Goal: Task Accomplishment & Management: Manage account settings

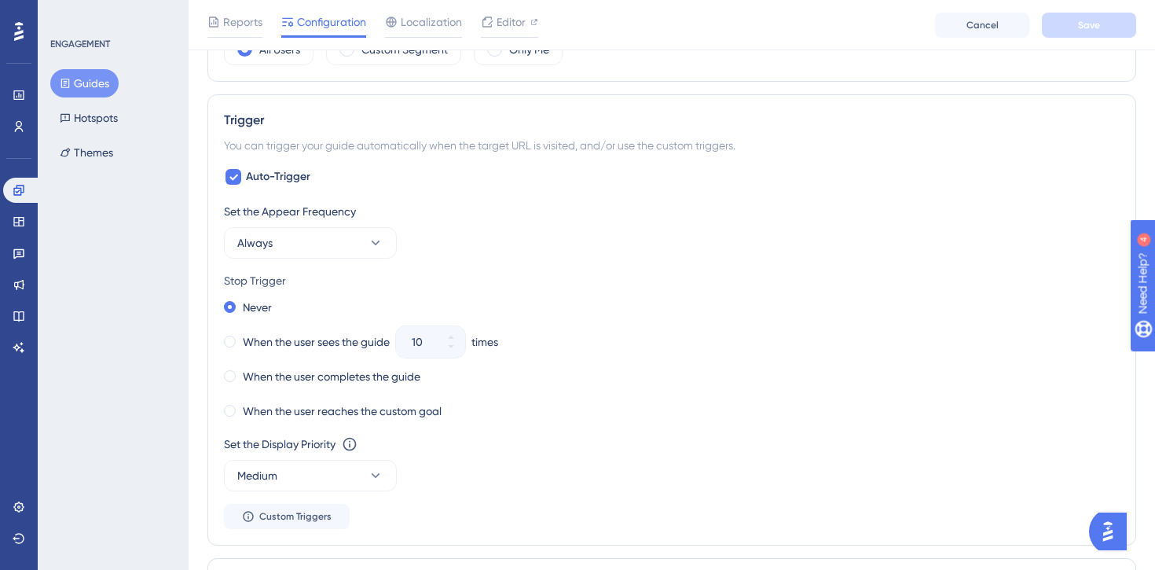
scroll to position [612, 0]
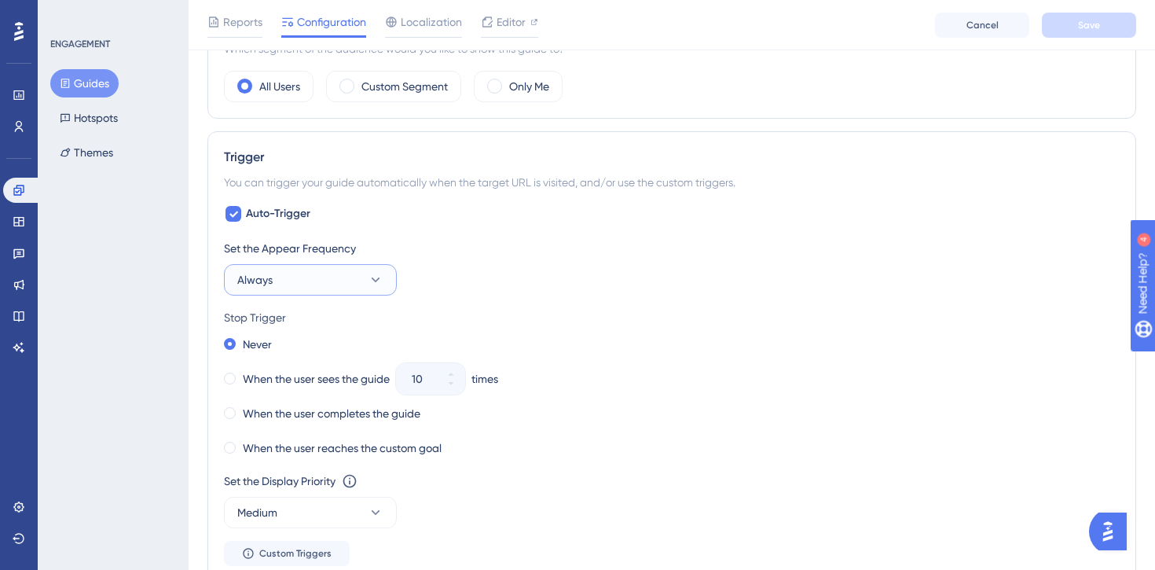
click at [307, 284] on button "Always" at bounding box center [310, 279] width 173 height 31
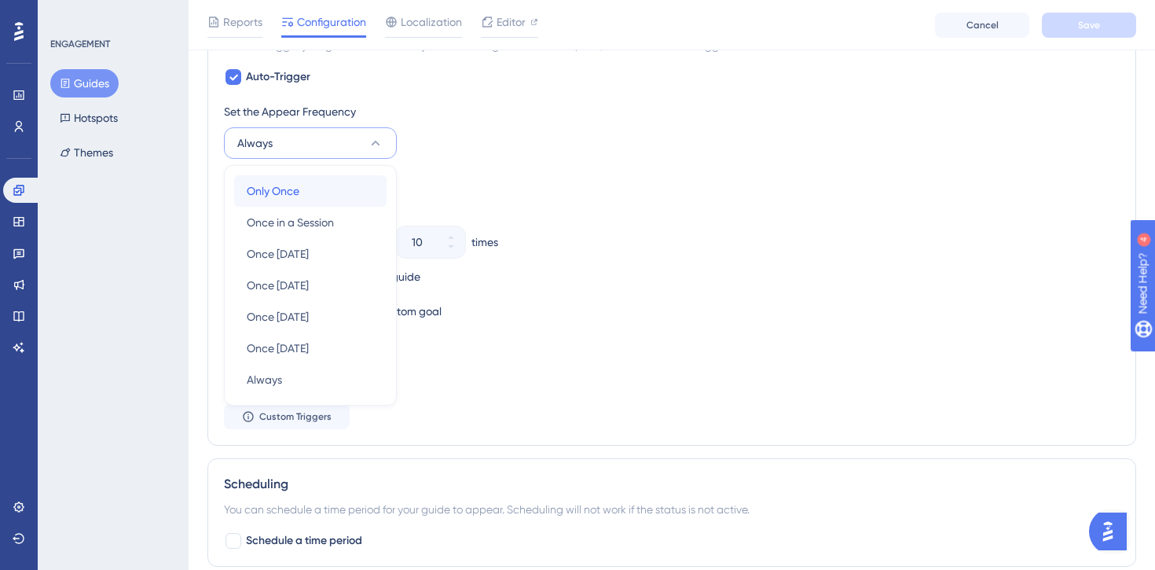
click at [303, 194] on div "Only Once Only Once" at bounding box center [310, 190] width 127 height 31
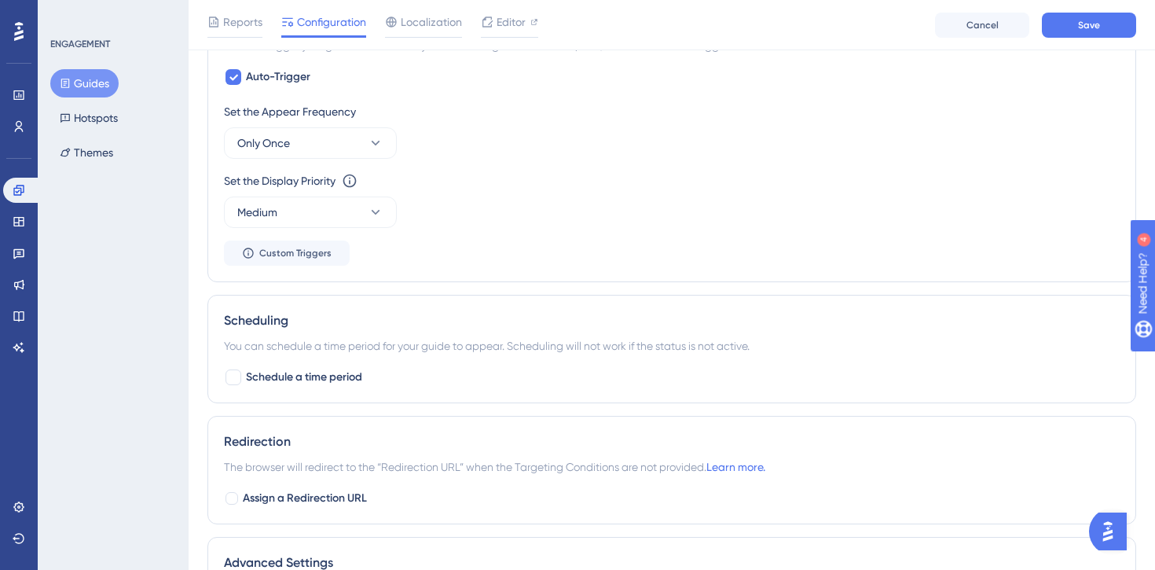
click at [481, 227] on div "Set the Display Priority This option will set the display priority between auto…" at bounding box center [672, 199] width 896 height 57
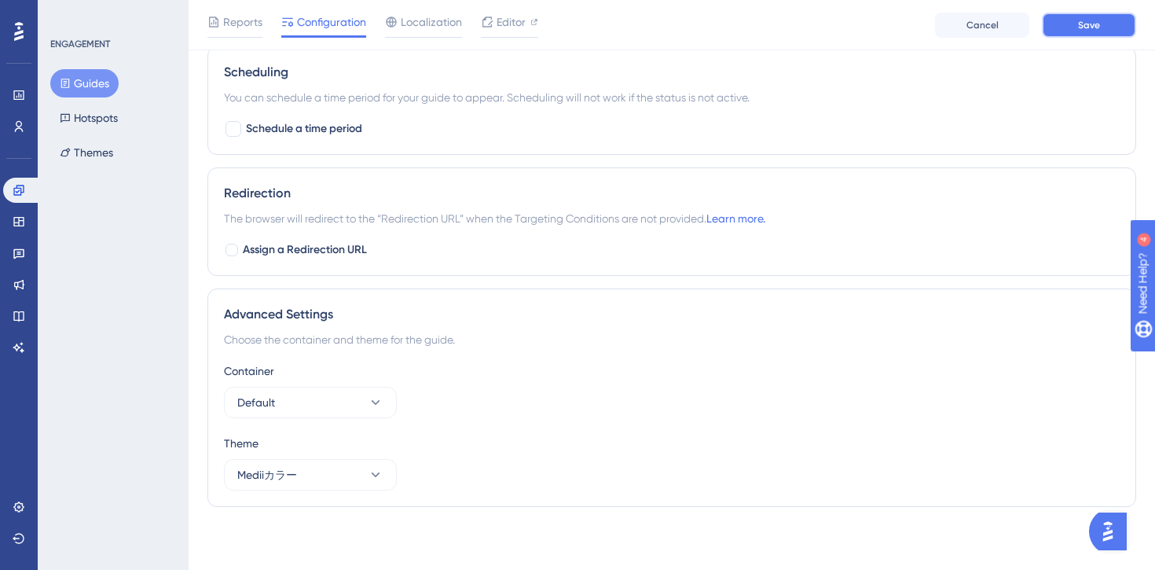
click at [1080, 29] on span "Save" at bounding box center [1089, 25] width 22 height 13
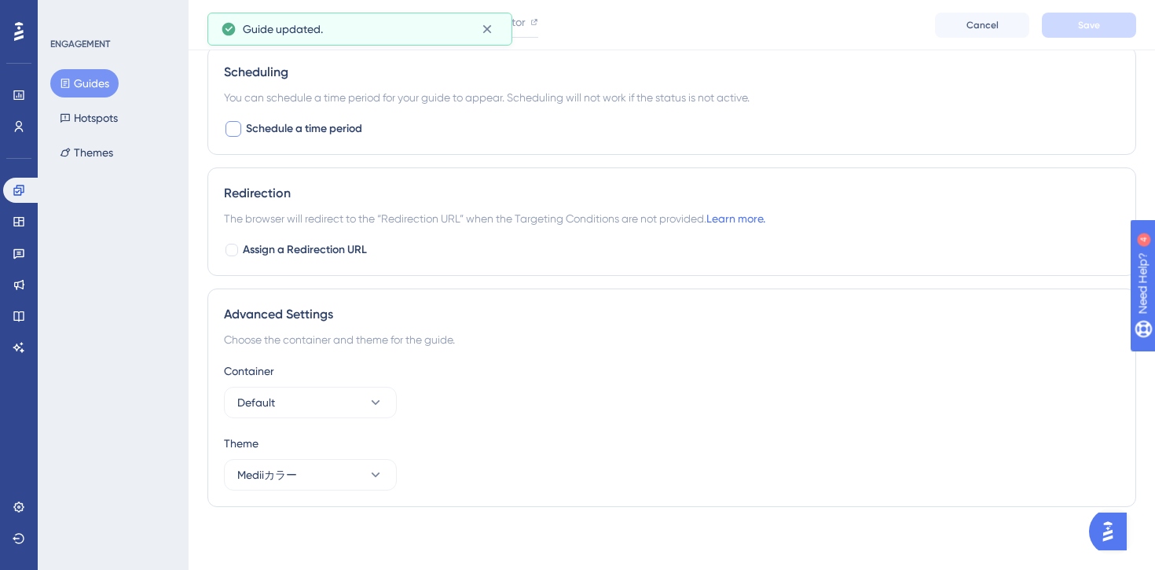
click at [310, 134] on span "Schedule a time period" at bounding box center [304, 128] width 116 height 19
checkbox input "true"
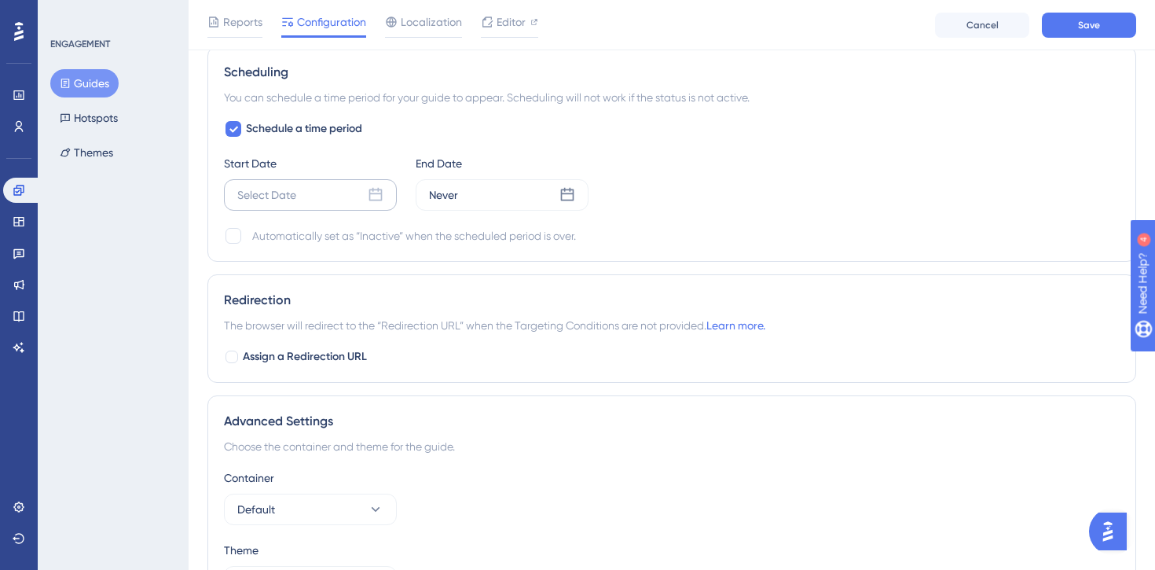
click at [380, 193] on icon at bounding box center [376, 195] width 16 height 16
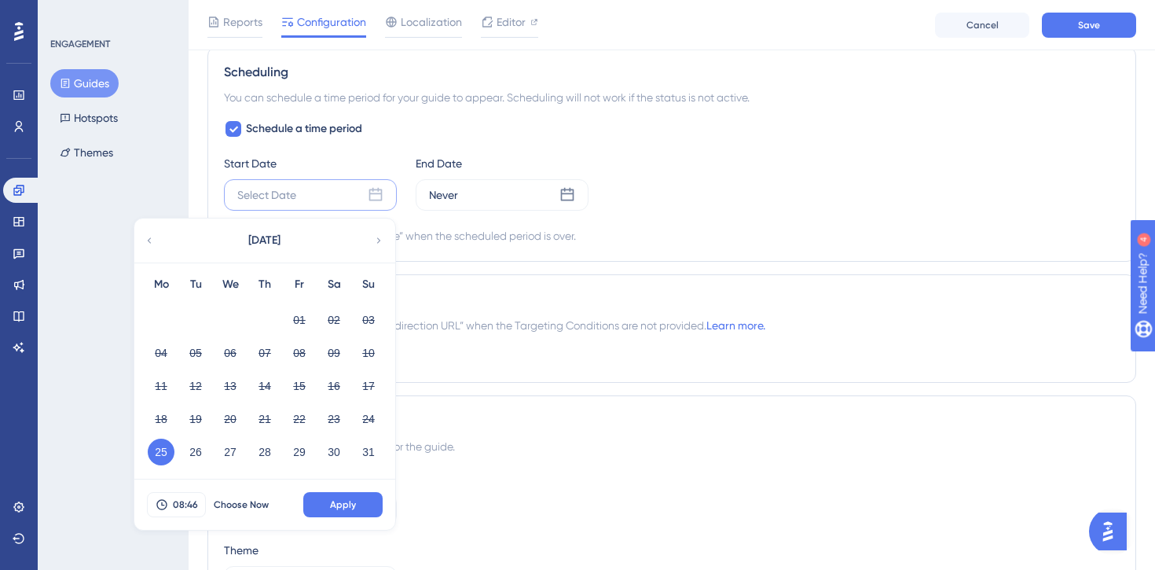
click at [156, 453] on button "25" at bounding box center [161, 452] width 27 height 27
click at [185, 511] on button "08:46" at bounding box center [176, 504] width 59 height 25
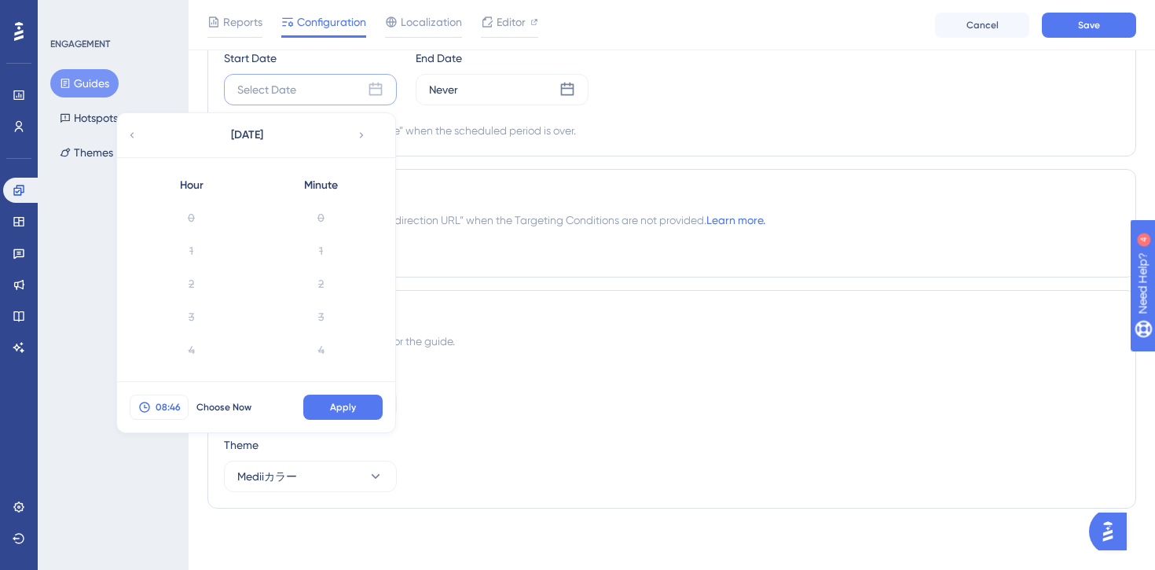
scroll to position [1451, 0]
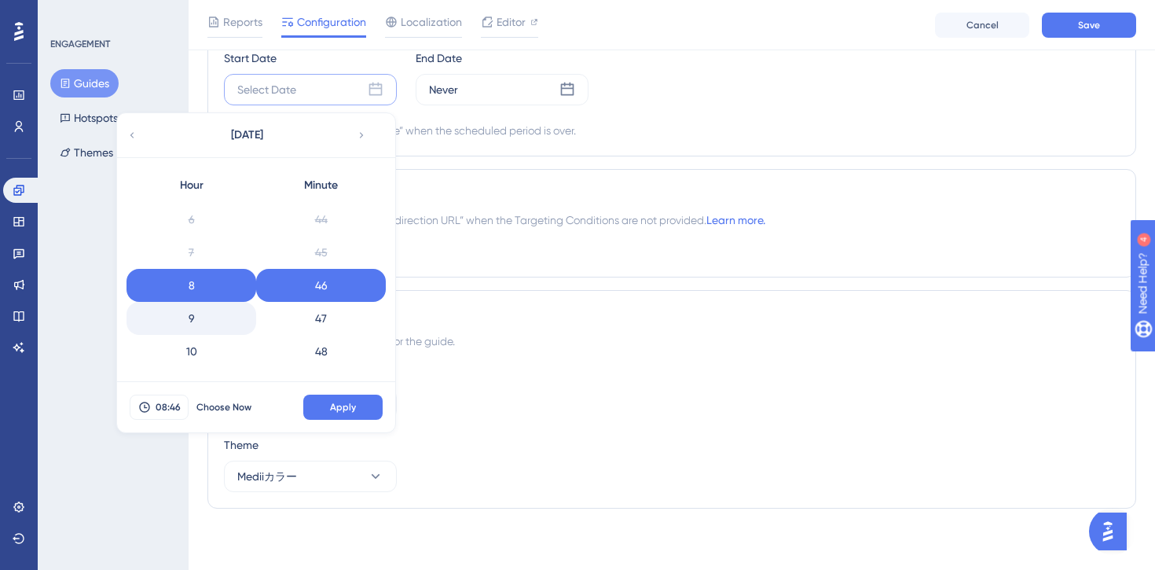
click at [200, 330] on div "9" at bounding box center [192, 318] width 130 height 33
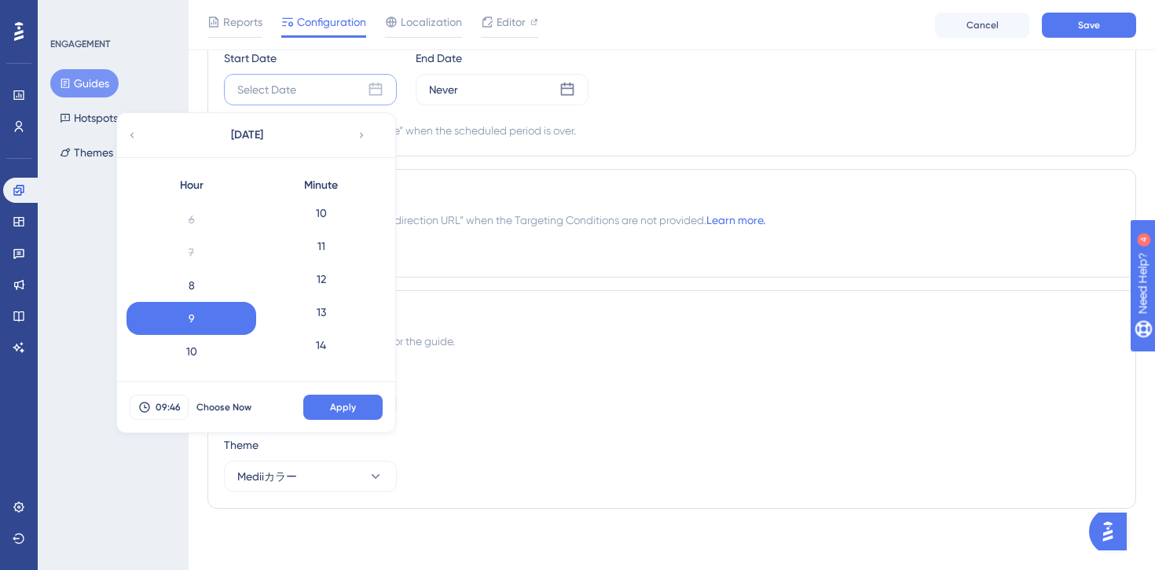
scroll to position [0, 0]
click at [330, 214] on div "0" at bounding box center [321, 217] width 130 height 33
click at [352, 413] on button "Apply" at bounding box center [342, 407] width 79 height 25
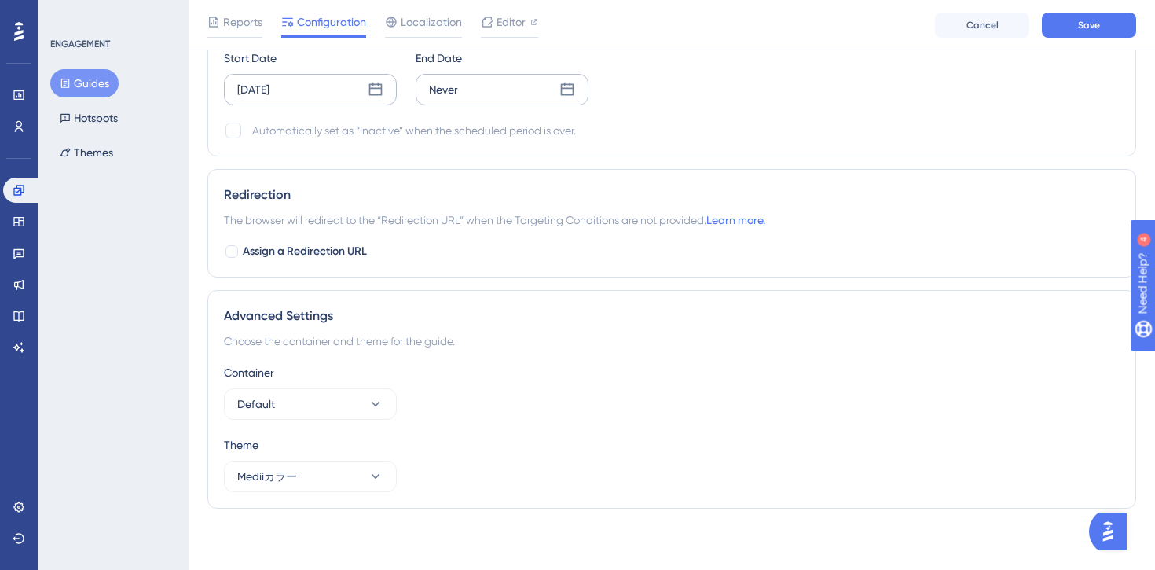
click at [477, 92] on div "Never" at bounding box center [502, 89] width 173 height 31
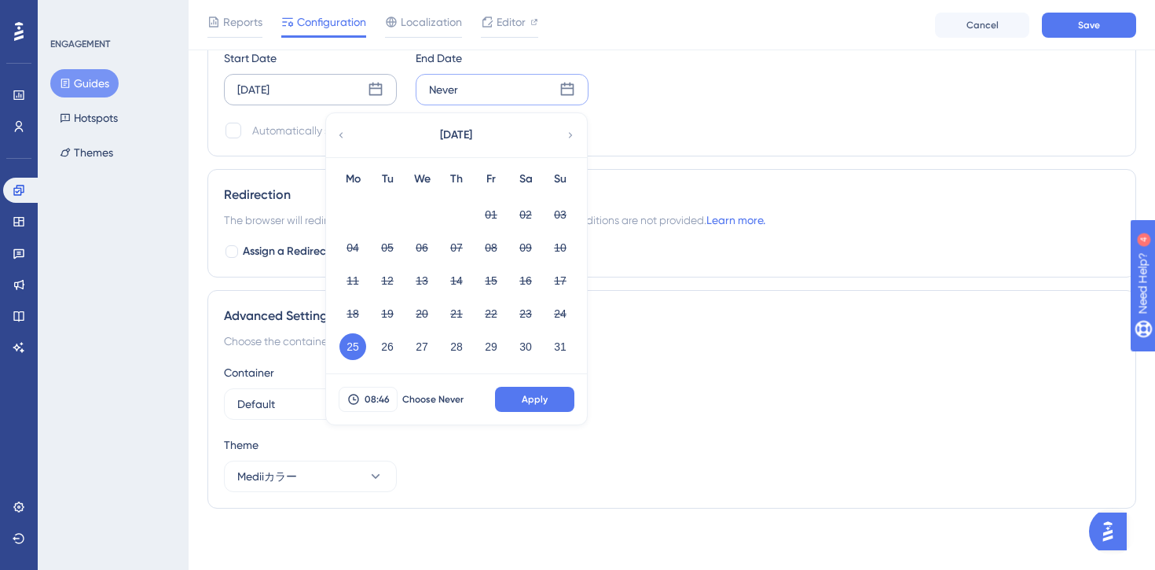
click at [570, 131] on icon at bounding box center [570, 135] width 11 height 14
click at [351, 219] on button "01" at bounding box center [352, 214] width 27 height 27
click at [384, 396] on span "08:46" at bounding box center [377, 399] width 25 height 13
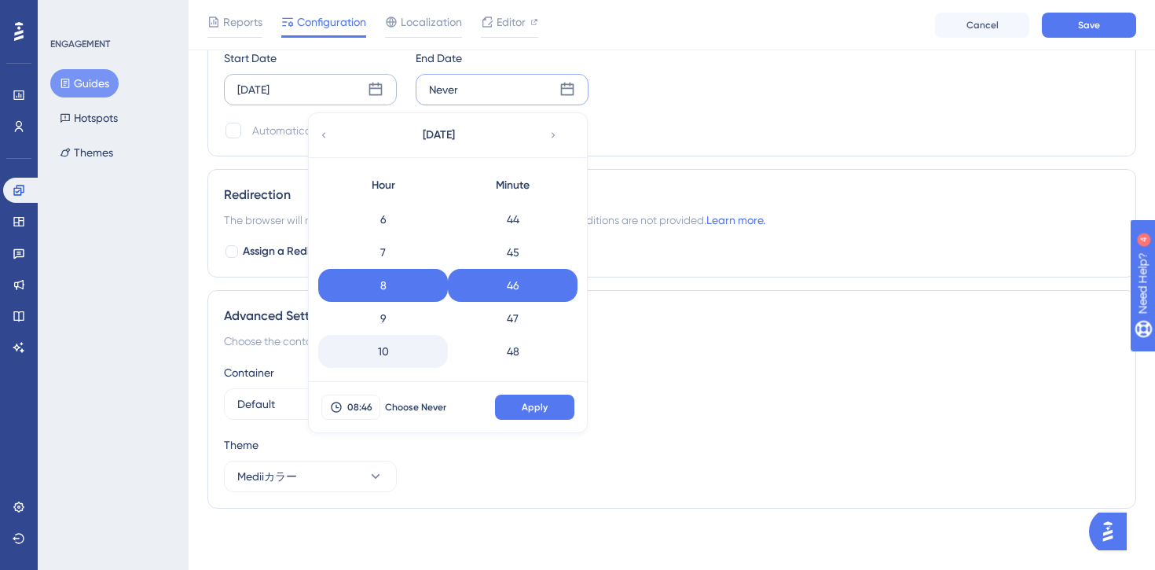
scroll to position [624, 0]
click at [387, 347] on div "23" at bounding box center [383, 352] width 130 height 33
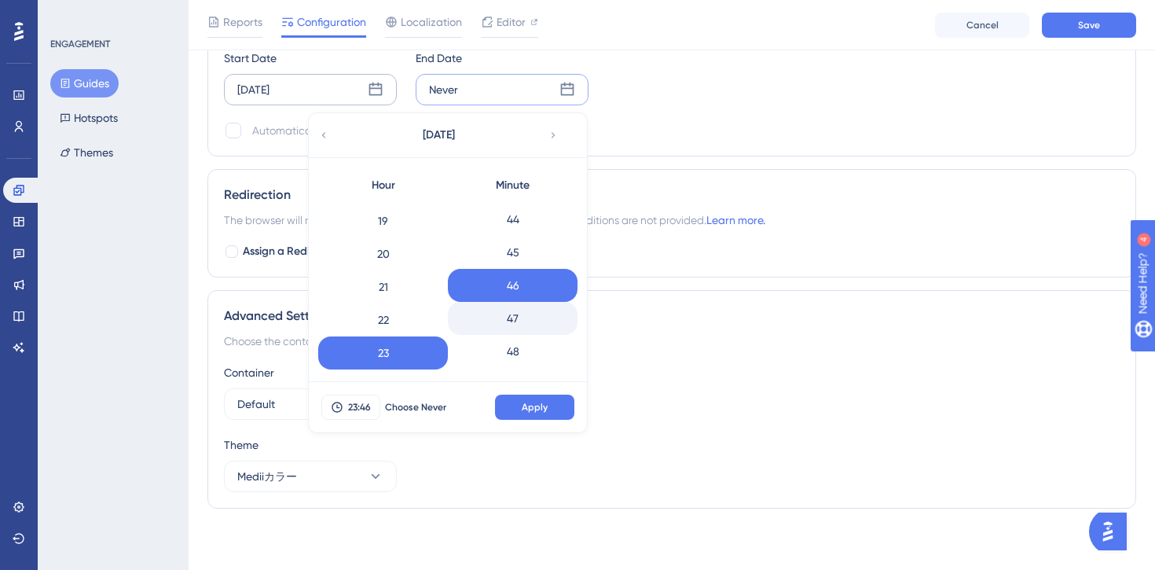
scroll to position [1812, 0]
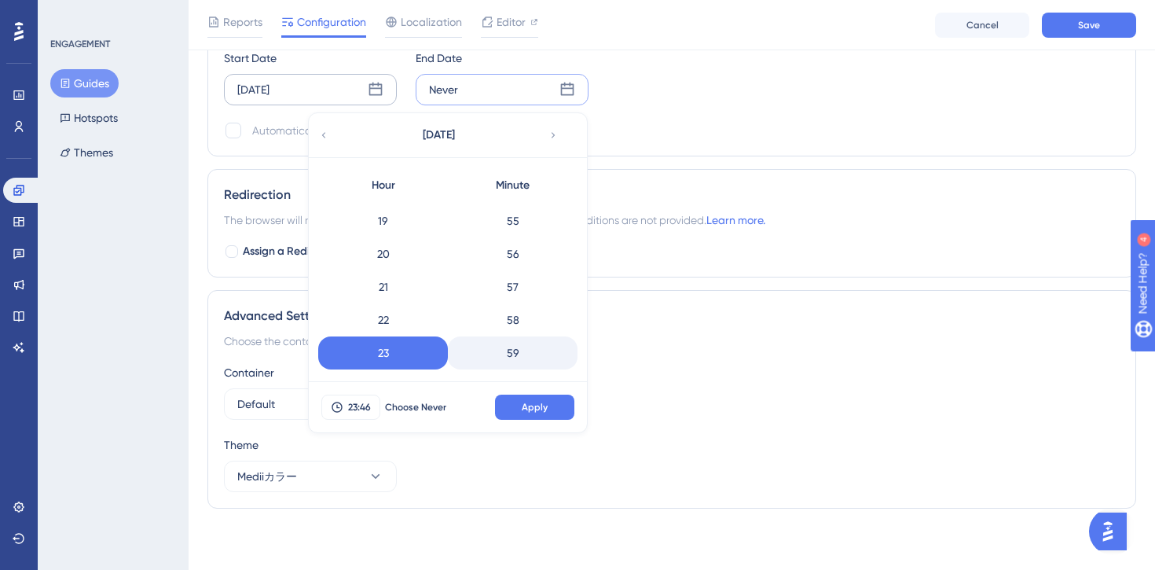
click at [529, 343] on div "59" at bounding box center [513, 352] width 130 height 33
click at [533, 402] on span "Apply" at bounding box center [535, 407] width 26 height 13
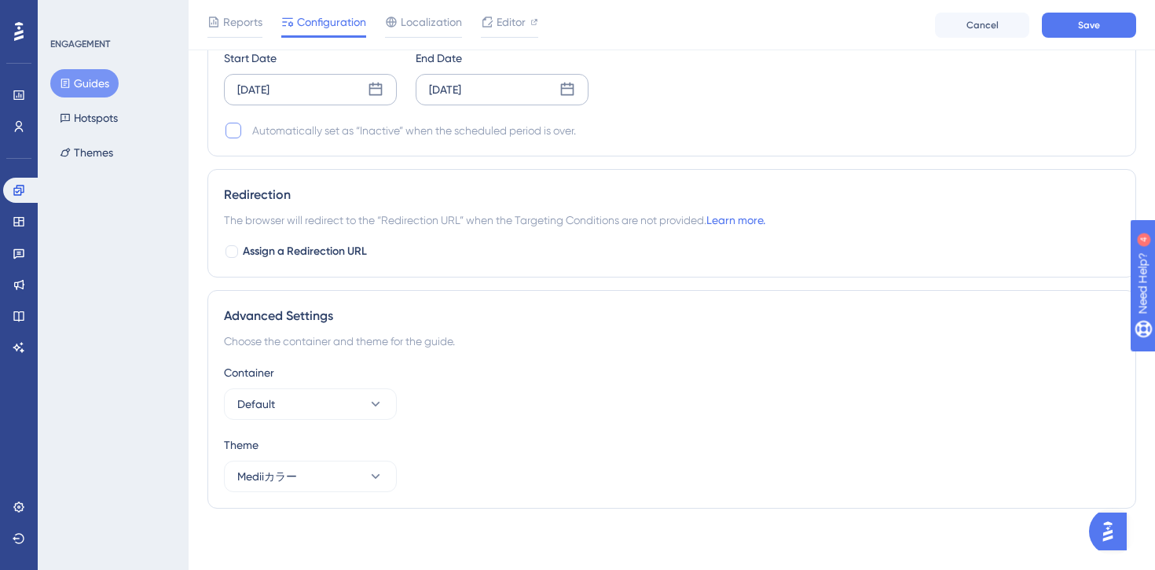
click at [233, 130] on div at bounding box center [234, 131] width 16 height 16
checkbox input "true"
click at [1081, 21] on span "Save" at bounding box center [1089, 25] width 22 height 13
click at [585, 365] on div "Container" at bounding box center [672, 372] width 896 height 19
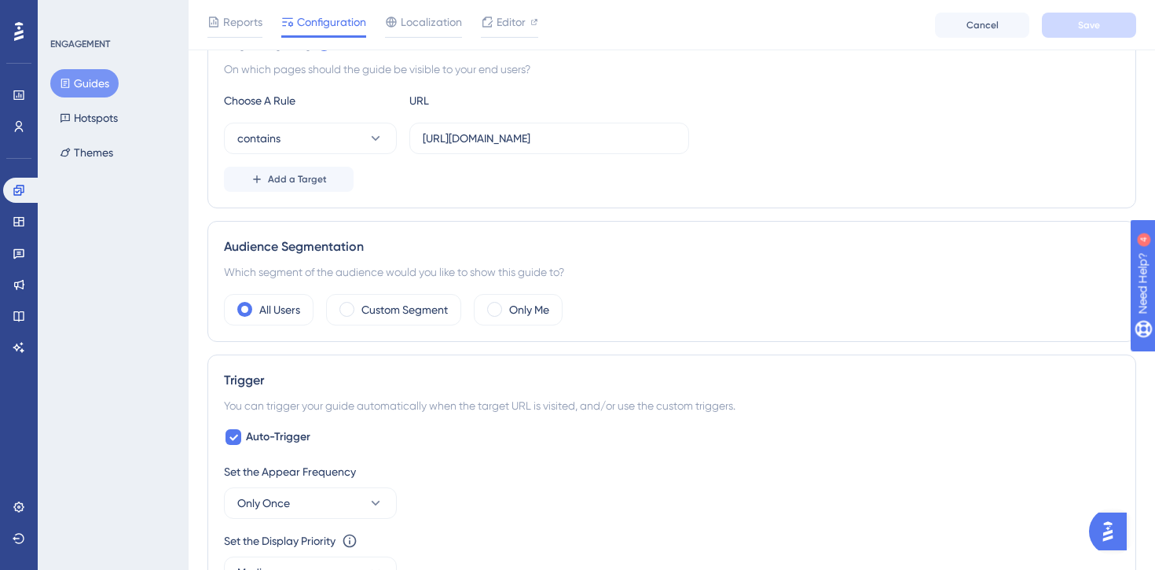
scroll to position [0, 0]
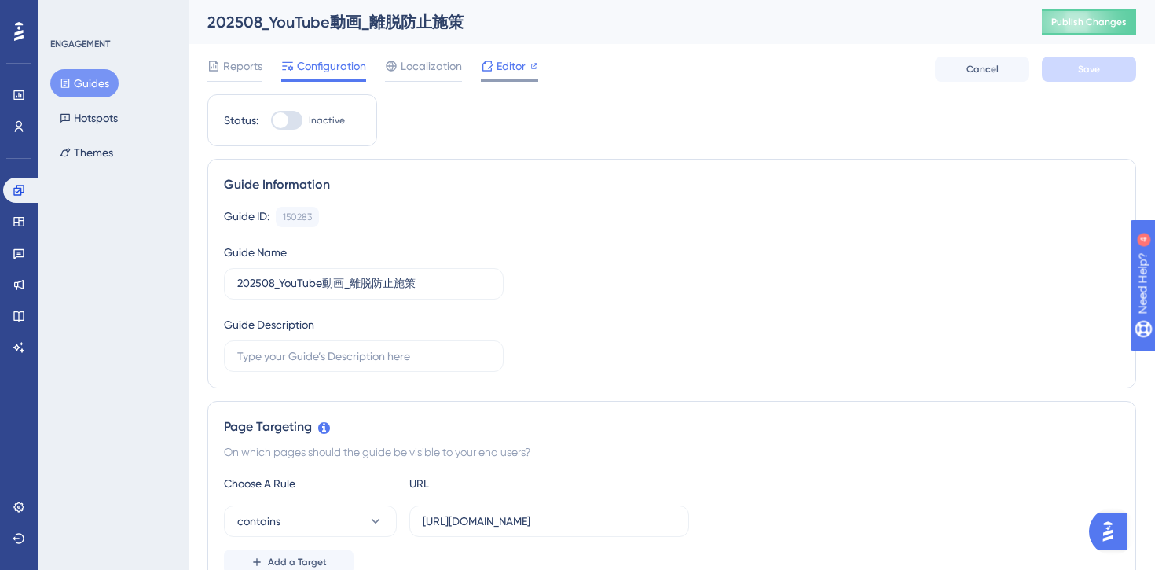
click at [512, 75] on span "Editor" at bounding box center [511, 66] width 29 height 19
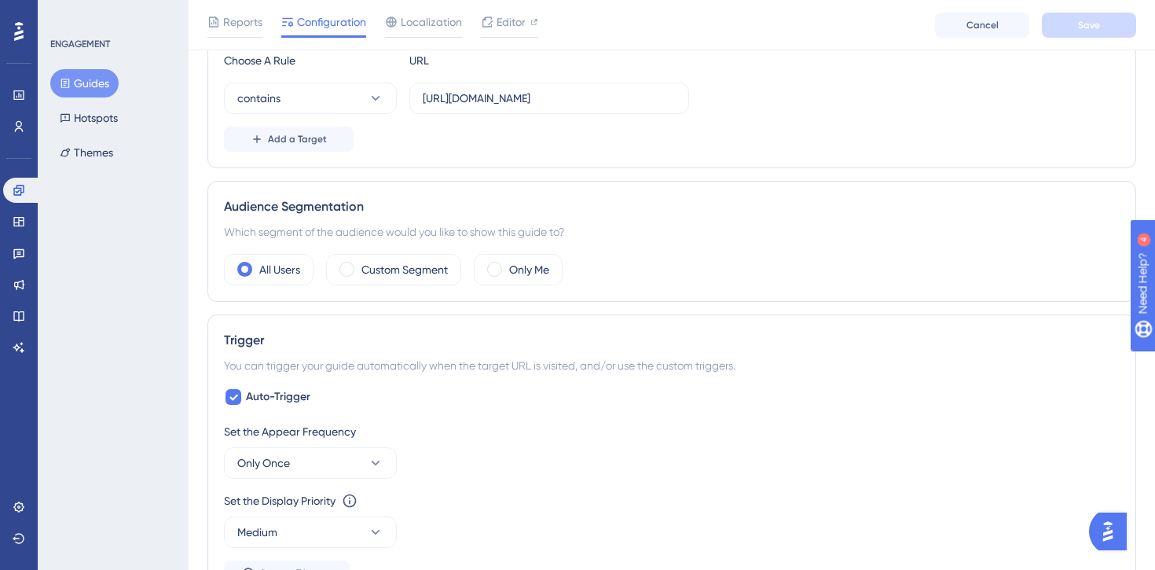
scroll to position [194, 0]
